Goal: Task Accomplishment & Management: Use online tool/utility

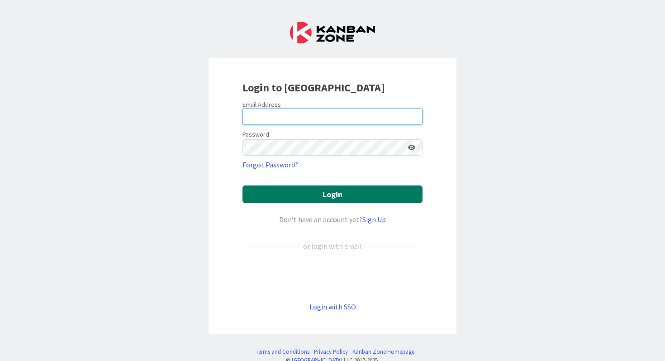
type input "[EMAIL_ADDRESS][PERSON_NAME][DOMAIN_NAME]"
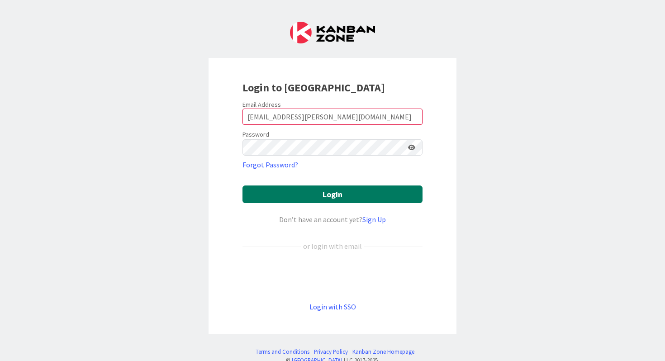
click at [275, 191] on button "Login" at bounding box center [332, 194] width 180 height 18
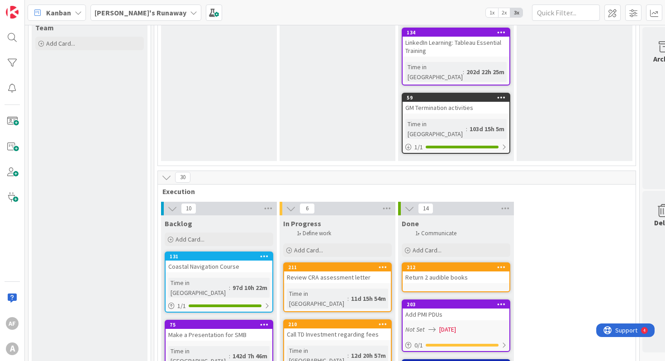
scroll to position [437, 0]
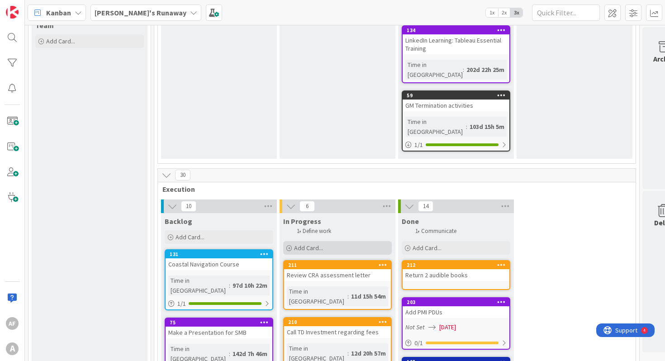
click at [318, 244] on span "Add Card..." at bounding box center [308, 248] width 29 height 8
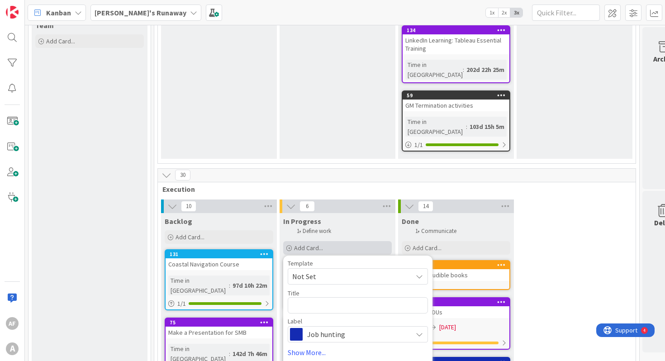
type textarea "x"
type textarea "C"
type textarea "x"
type textarea "Ca"
type textarea "x"
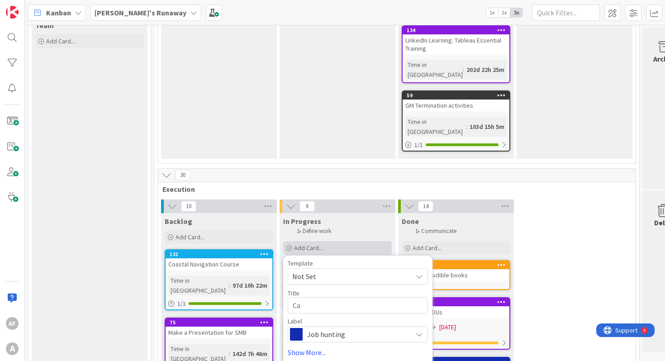
type textarea "Cal"
type textarea "x"
type textarea "Cal"
type textarea "x"
type textarea "Cal S"
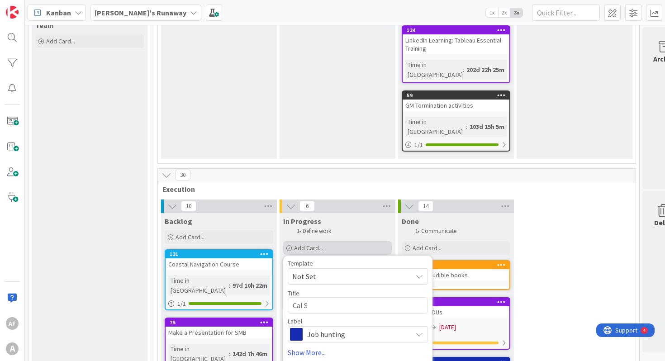
type textarea "x"
type textarea "Cal Sc"
type textarea "x"
type textarea "Cal Scr"
type textarea "x"
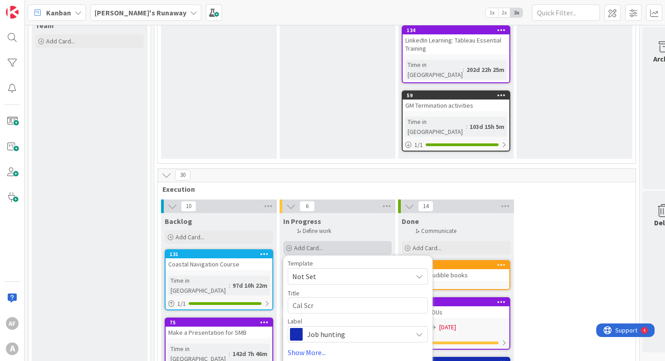
type textarea "Cal Scru"
type textarea "x"
type textarea "Cal Scrum"
type textarea "x"
type textarea "Cal ScrumA"
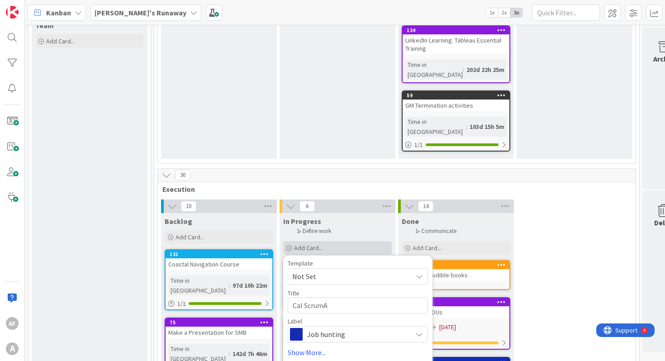
type textarea "x"
type textarea "Cal ScrumAl"
type textarea "x"
type textarea "Cal ScrumAll"
type textarea "x"
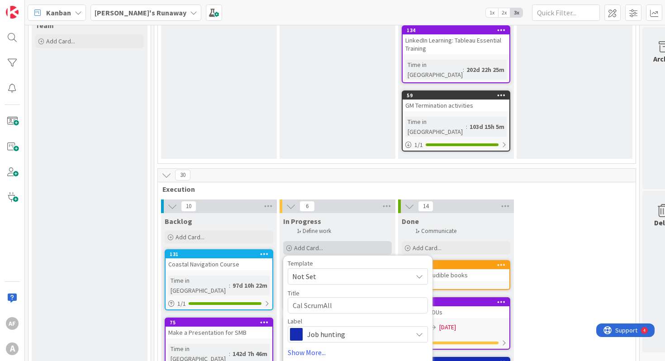
type textarea "Cal ScrumAlli"
type textarea "x"
type textarea "Cal ScrumAllia"
type textarea "x"
type textarea "Cal ScrumAllian"
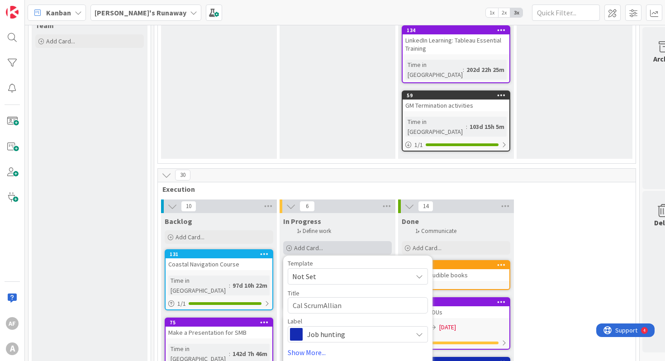
type textarea "x"
type textarea "Cal ScrumAllianc"
type textarea "x"
type textarea "Cal ScrumAlliance"
type textarea "x"
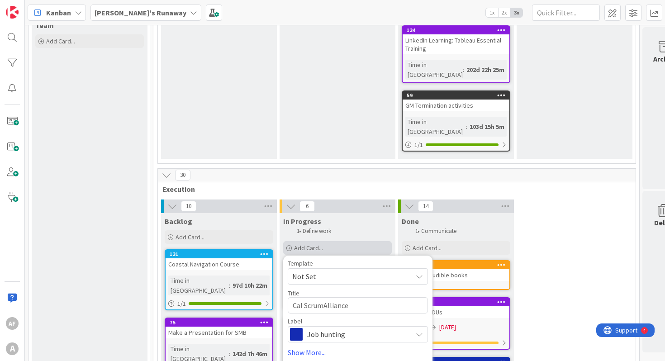
type textarea "Cal ScrumAlliance r"
type textarea "x"
type textarea "Cal ScrumAlliance re"
type textarea "x"
type textarea "Cal ScrumAlliance reg"
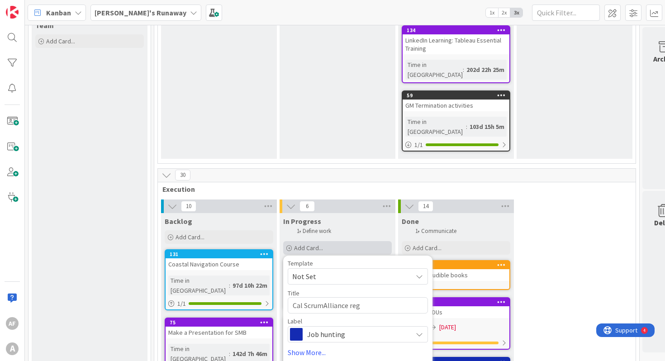
type textarea "x"
type textarea "Cal ScrumAlliance rega"
type textarea "x"
type textarea "Cal ScrumAlliance regar"
type textarea "x"
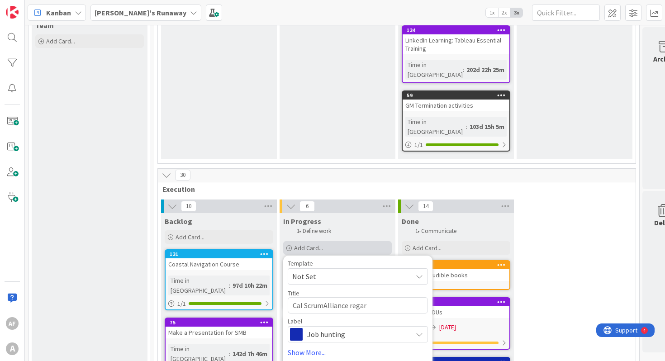
type textarea "Cal ScrumAlliance regard"
type textarea "x"
type textarea "Cal ScrumAlliance regardi"
type textarea "x"
type textarea "Cal ScrumAlliance regardin"
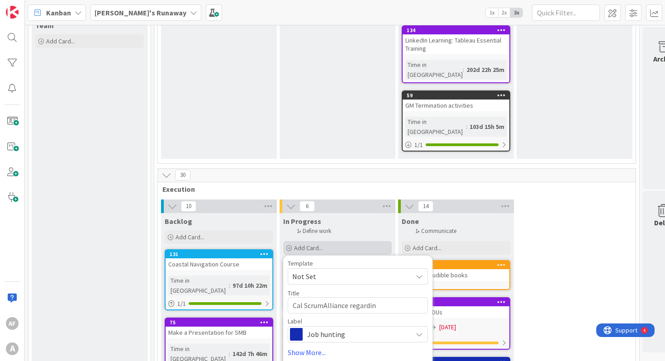
type textarea "x"
type textarea "Cal ScrumAlliance regarding"
type textarea "x"
type textarea "Cal ScrumAlliance regarding c"
type textarea "x"
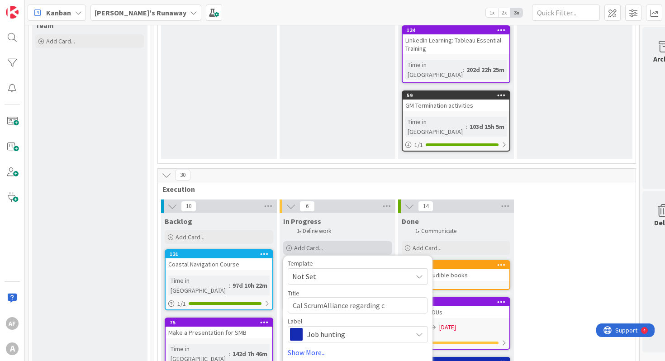
type textarea "Cal ScrumAlliance regarding ce"
type textarea "x"
type textarea "Cal ScrumAlliance regarding cer"
type textarea "x"
type textarea "Cal ScrumAlliance regarding cert"
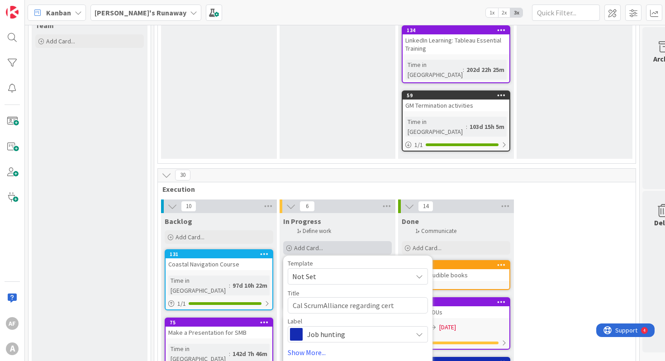
type textarea "x"
type textarea "Cal ScrumAlliance regarding certi"
type textarea "x"
type textarea "Cal ScrumAlliance regarding certif"
type textarea "x"
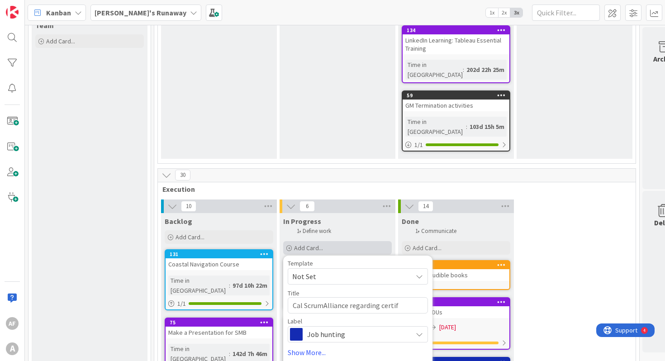
type textarea "Cal ScrumAlliance regarding certifi"
type textarea "x"
type textarea "Cal ScrumAlliance regarding certific"
type textarea "x"
type textarea "Cal ScrumAlliance regarding certifica"
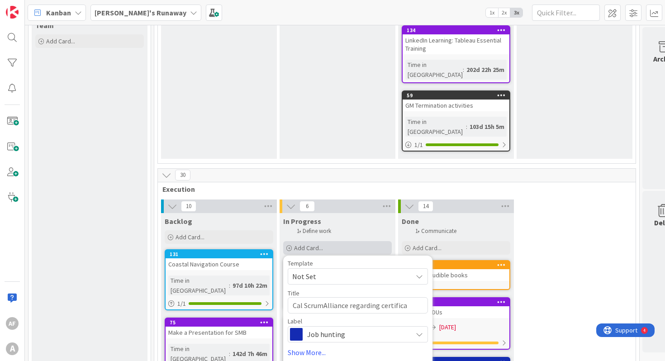
type textarea "x"
type textarea "Cal ScrumAlliance regarding certificat"
type textarea "x"
type textarea "Cal ScrumAlliance regarding certificati"
type textarea "x"
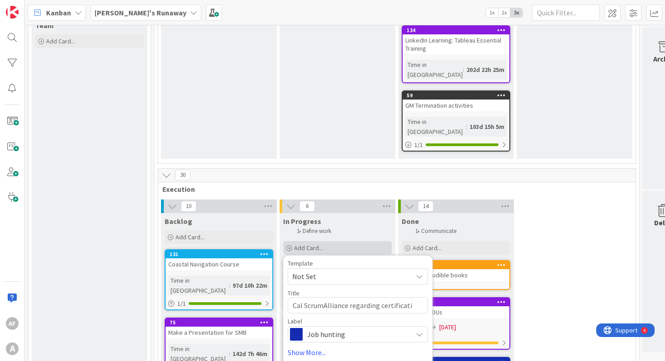
type textarea "Cal ScrumAlliance regarding certificatio"
type textarea "x"
type textarea "Cal ScrumAlliance regarding certification"
type textarea "x"
type textarea "Cal ScrumAlliance regarding certification"
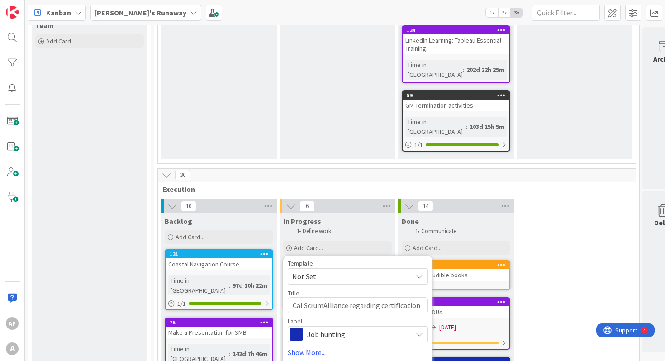
click at [321, 328] on span "Job hunting" at bounding box center [357, 334] width 100 height 13
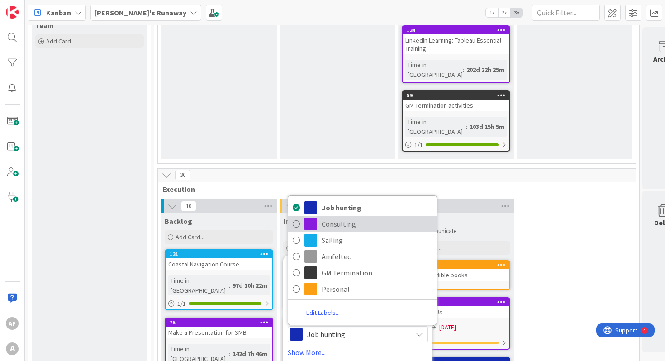
click at [338, 217] on span "Consulting" at bounding box center [377, 224] width 110 height 14
type textarea "x"
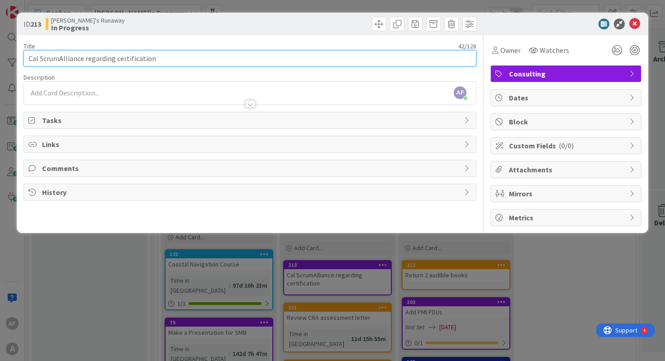
click at [180, 63] on input "Cal ScrumAlliance regarding certification" at bounding box center [250, 58] width 453 height 16
click at [41, 58] on input "Cal ScrumAlliance regarding certification" at bounding box center [250, 58] width 453 height 16
type input "Call ScrumAlliance regarding certification"
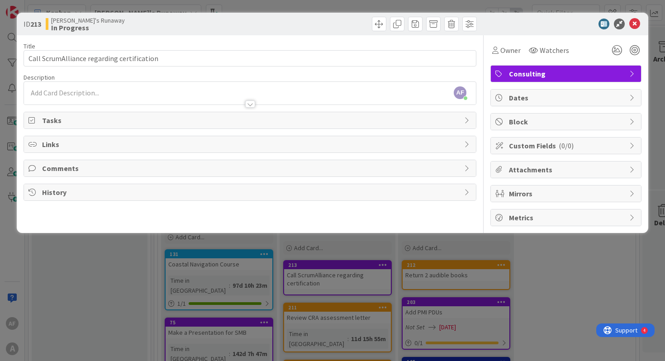
click at [50, 89] on div "AF [PERSON_NAME] just joined" at bounding box center [250, 93] width 452 height 23
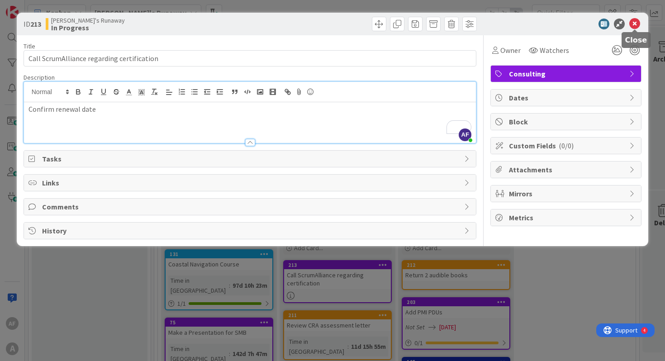
click at [637, 25] on icon at bounding box center [634, 24] width 11 height 11
